Goal: Answer question/provide support: Share knowledge or assist other users

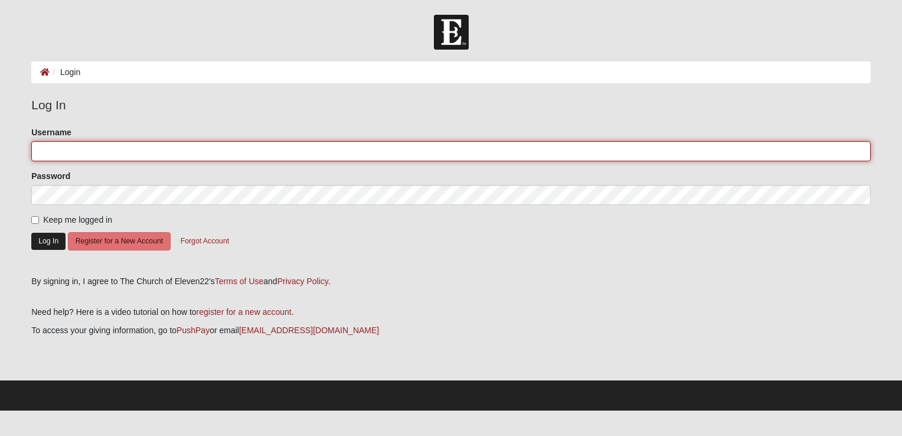
type input "[EMAIL_ADDRESS][DOMAIN_NAME]"
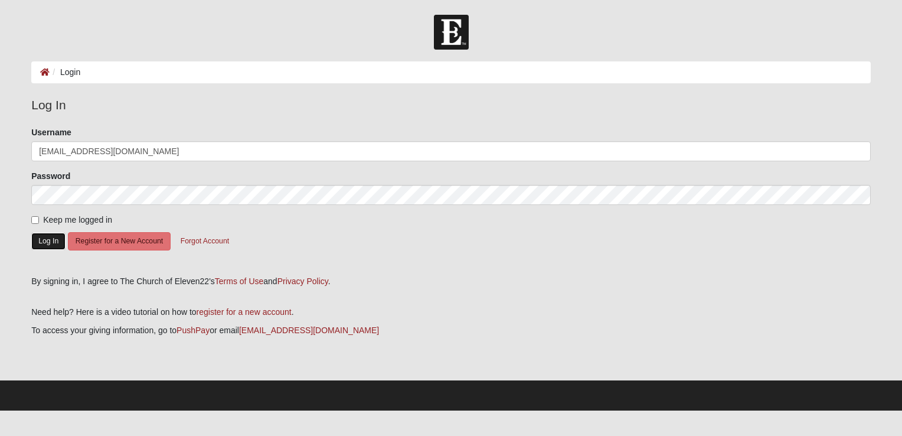
click at [46, 237] on button "Log In" at bounding box center [48, 241] width 34 height 17
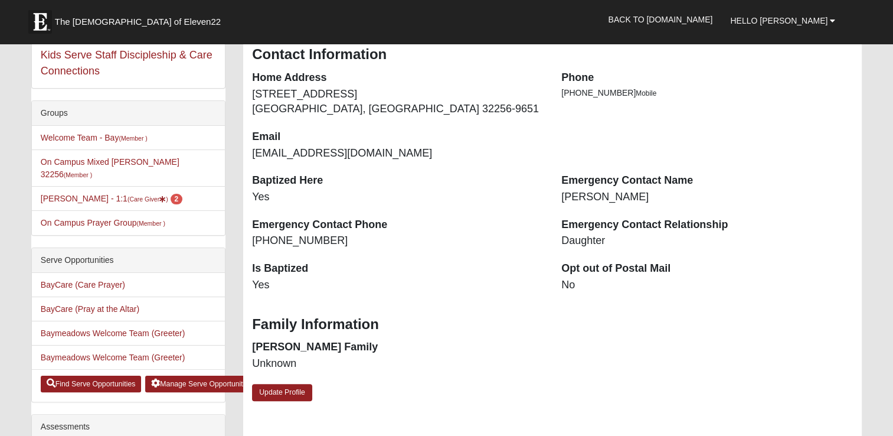
scroll to position [174, 0]
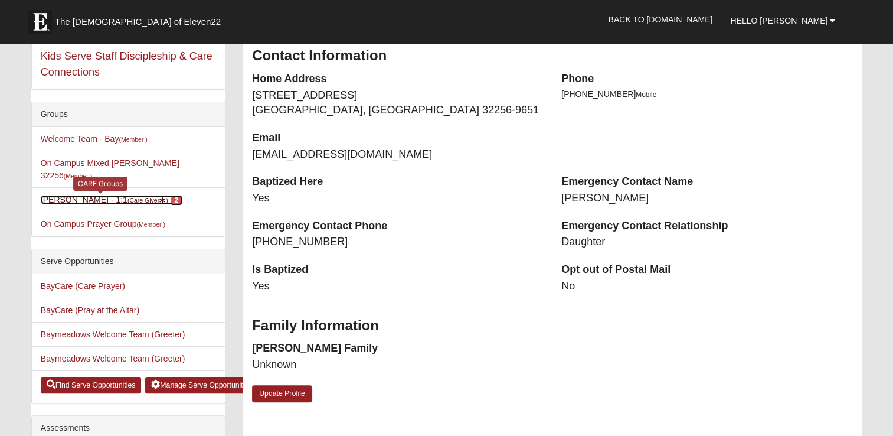
click at [171, 195] on span "2" at bounding box center [177, 200] width 12 height 11
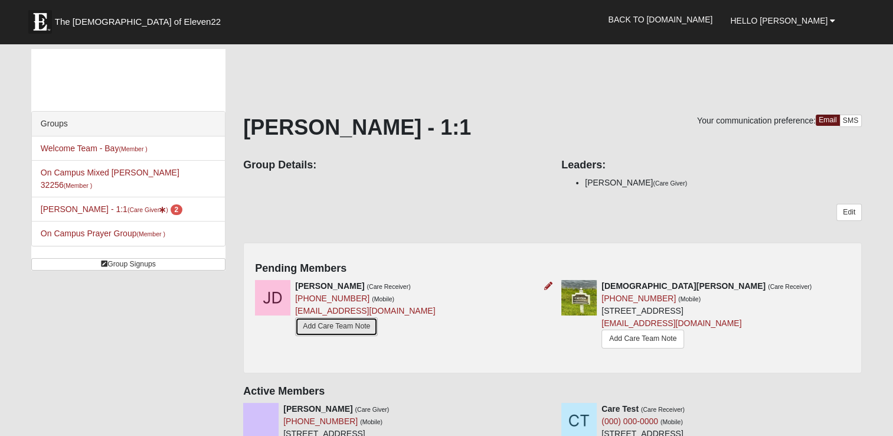
click at [346, 322] on link "Add Care Team Note" at bounding box center [336, 326] width 83 height 18
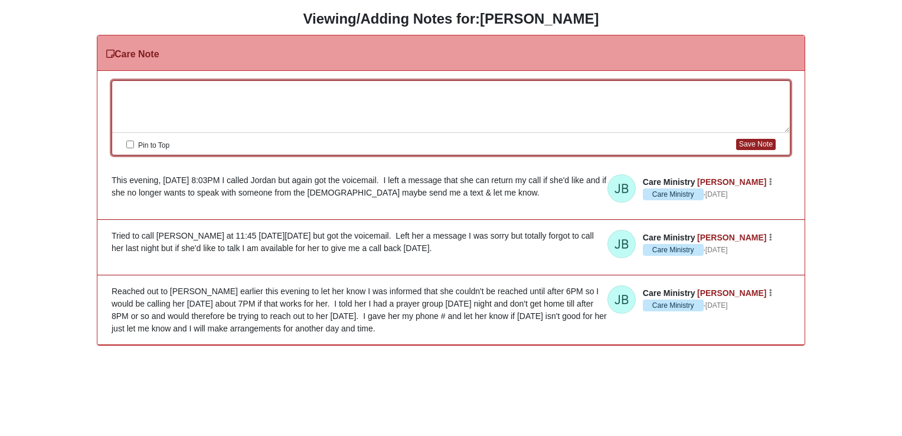
click at [136, 92] on div at bounding box center [451, 107] width 678 height 52
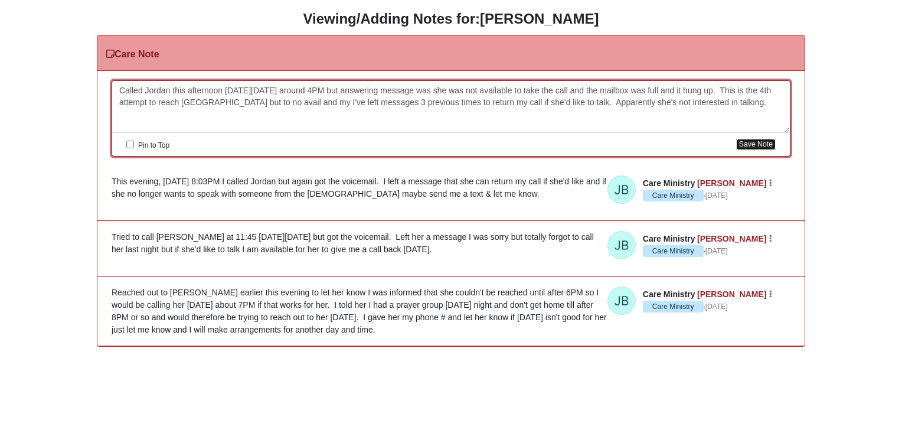
click at [751, 144] on button "Save Note" at bounding box center [756, 144] width 40 height 11
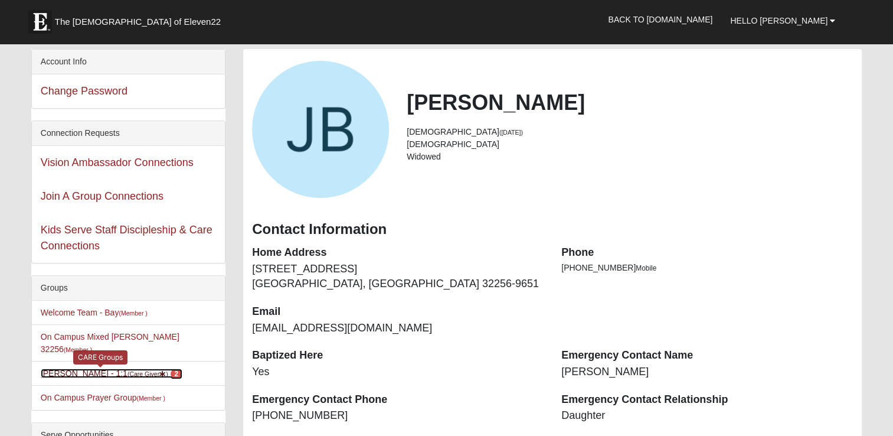
click at [142, 370] on small "(Care Giver )" at bounding box center [147, 373] width 41 height 7
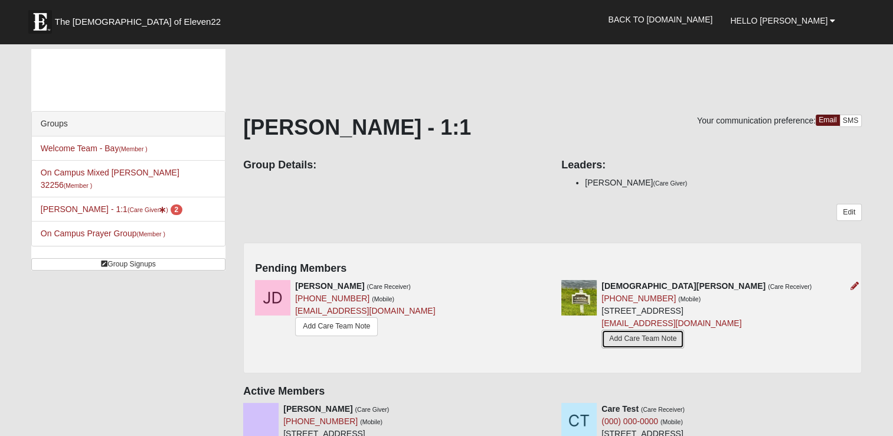
click at [647, 335] on link "Add Care Team Note" at bounding box center [642, 338] width 83 height 18
click at [633, 335] on link "Add Care Team Note" at bounding box center [642, 338] width 83 height 18
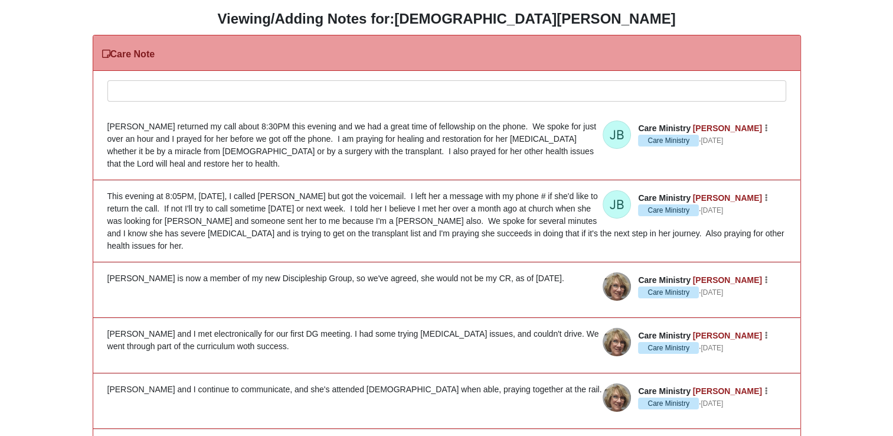
click at [176, 90] on div at bounding box center [447, 107] width 678 height 52
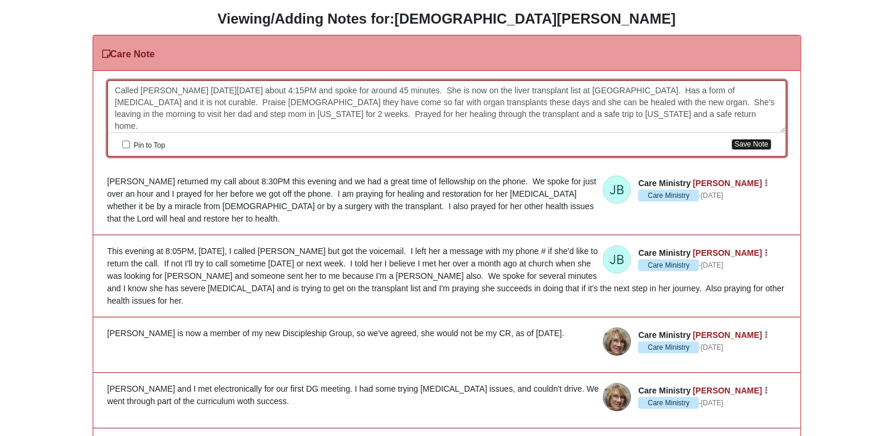
click at [751, 141] on button "Save Note" at bounding box center [751, 144] width 40 height 11
